Goal: Find specific page/section

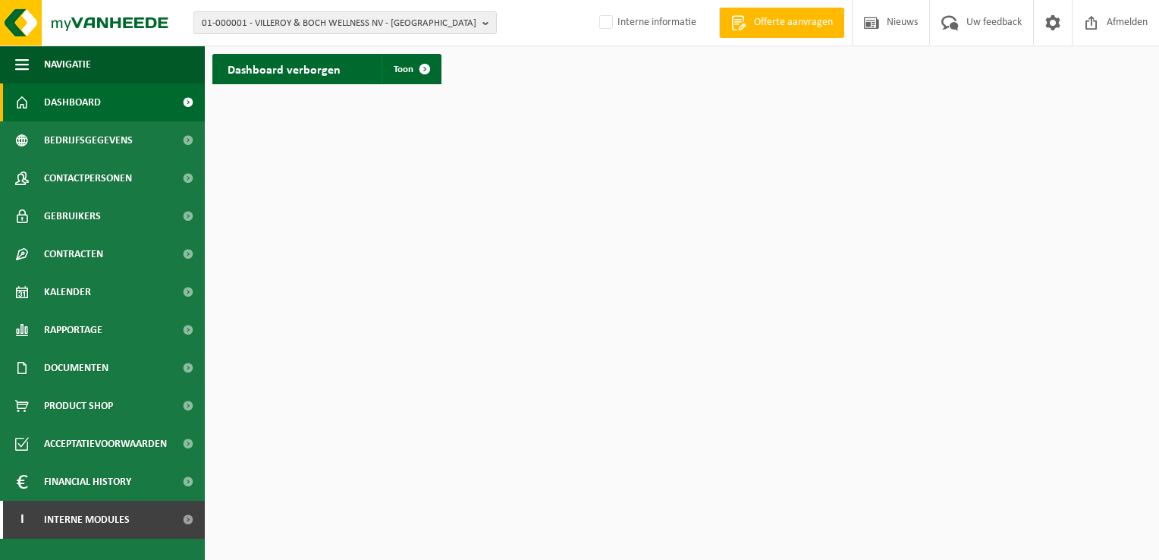
click at [309, 8] on div "01-000001 - VILLEROY & BOCH WELLNESS NV - ROESELARE 01-000001 - VILLEROY & BOCH…" at bounding box center [579, 23] width 1159 height 46
click at [318, 21] on span "01-000001 - VILLEROY & BOCH WELLNESS NV - ROESELARE" at bounding box center [339, 23] width 274 height 23
paste input "01-092463"
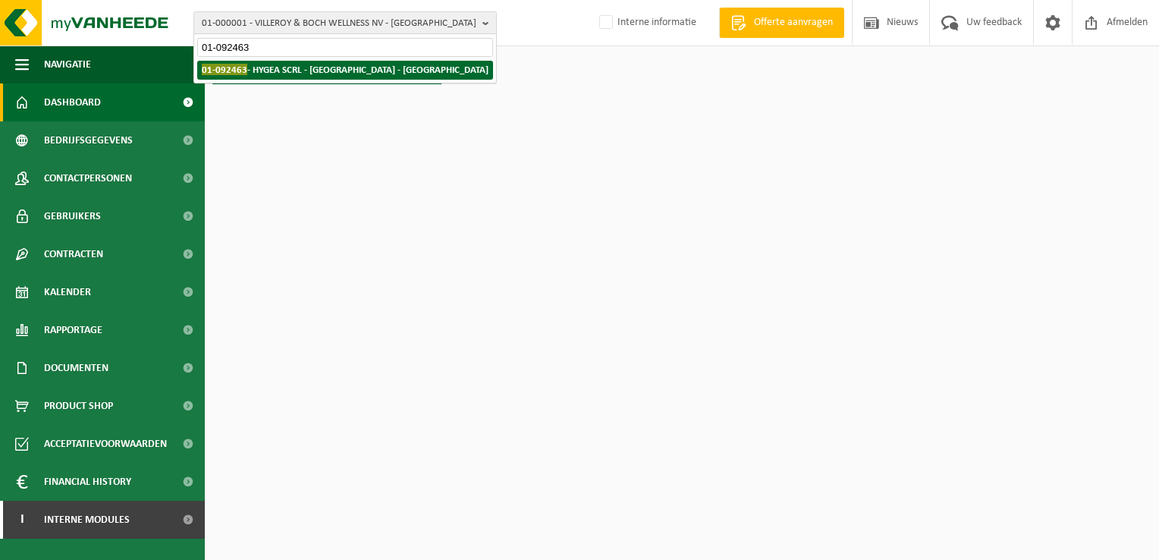
type input "01-092463"
click at [280, 74] on strong "01-092463 - HYGEA SCRL - HAVRE - HAVRÉ" at bounding box center [345, 69] width 287 height 11
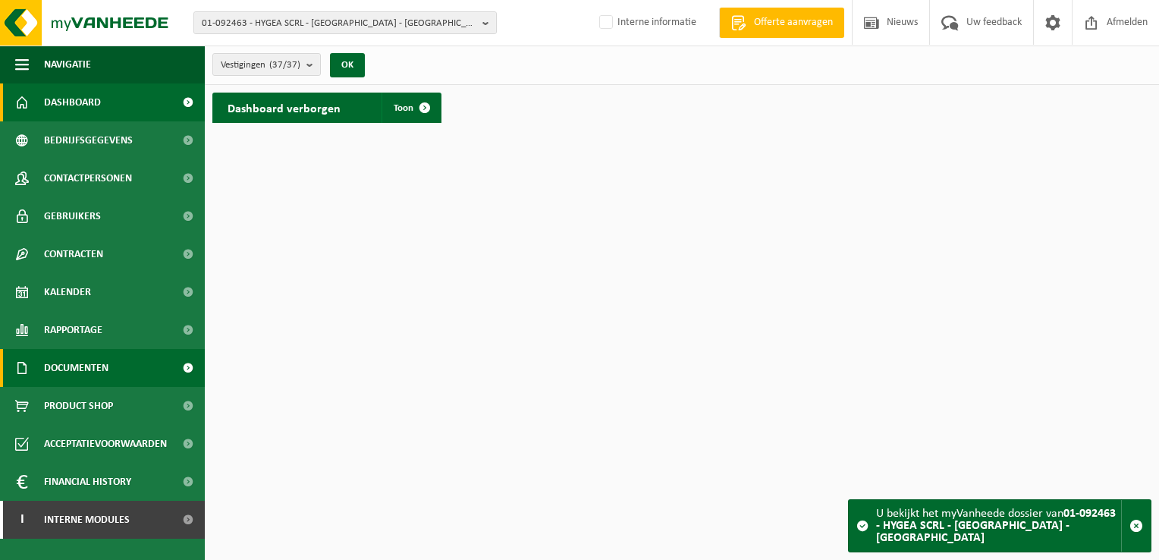
click at [102, 362] on span "Documenten" at bounding box center [76, 368] width 64 height 38
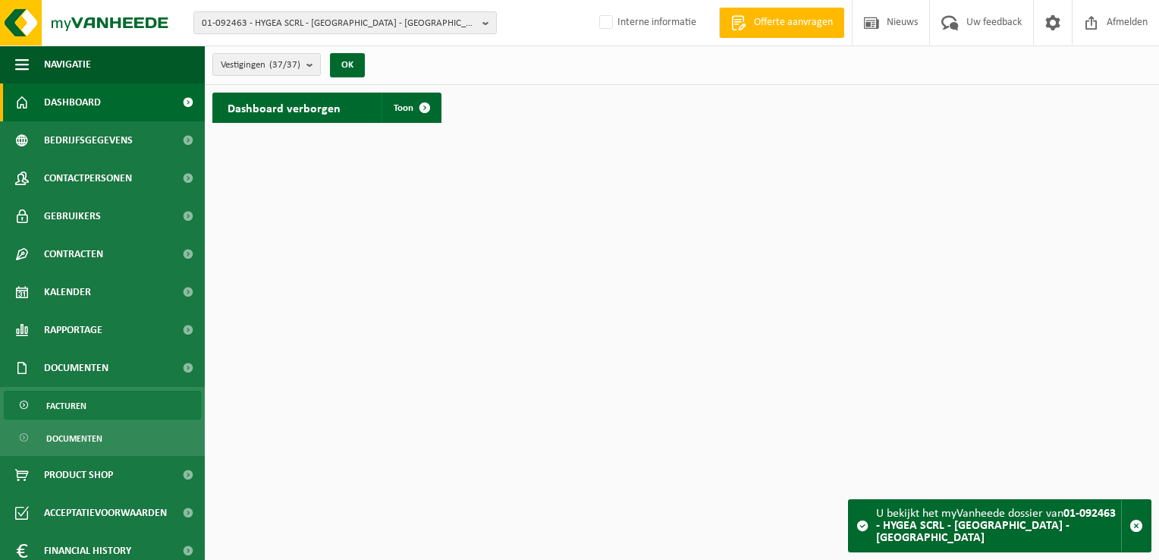
click at [83, 410] on span "Facturen" at bounding box center [66, 405] width 40 height 29
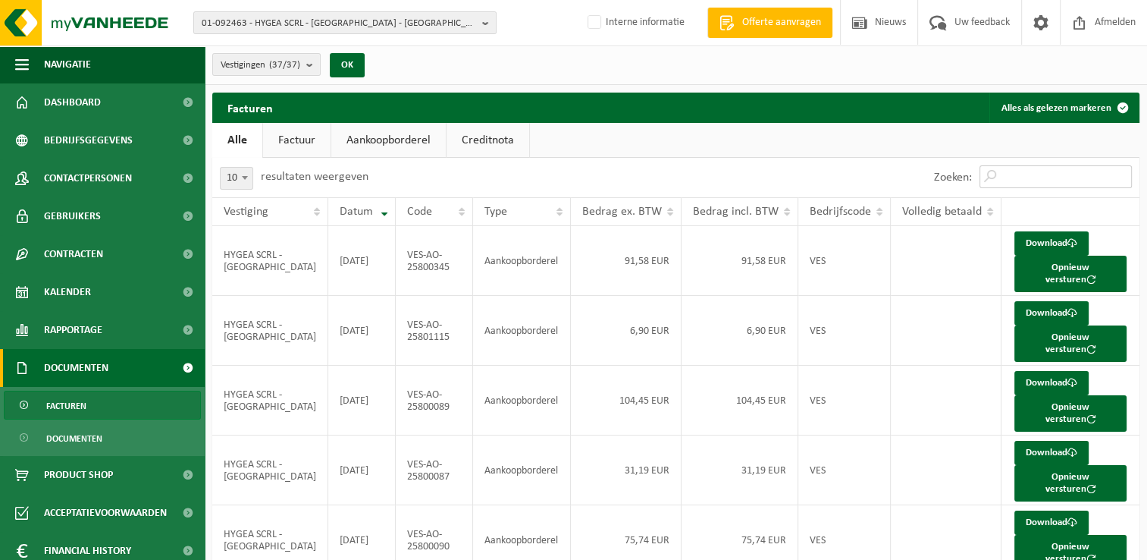
click at [1063, 168] on input "Zoeken:" at bounding box center [1056, 176] width 152 height 23
paste input "CV25-0062"
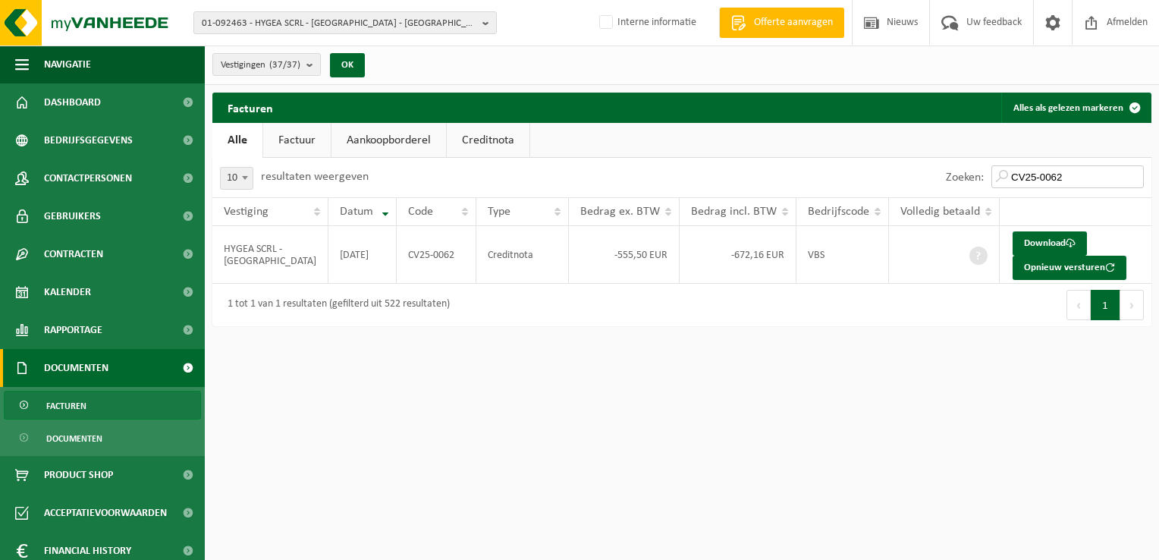
type input "CV25-0062"
